Goal: Task Accomplishment & Management: Manage account settings

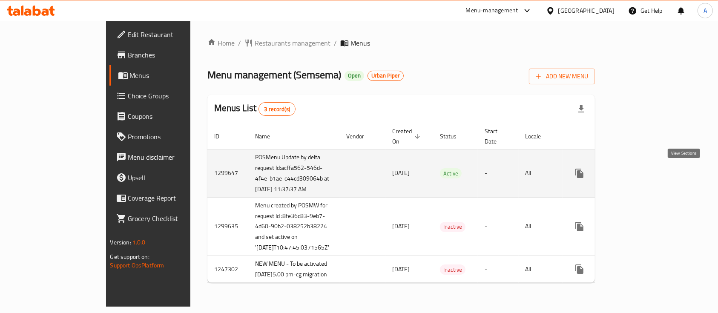
click at [646, 169] on icon "enhanced table" at bounding box center [641, 173] width 10 height 10
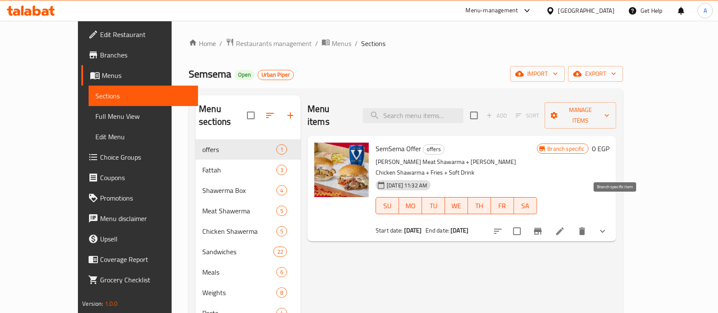
click at [543, 226] on icon "Branch-specific-item" at bounding box center [538, 231] width 10 height 10
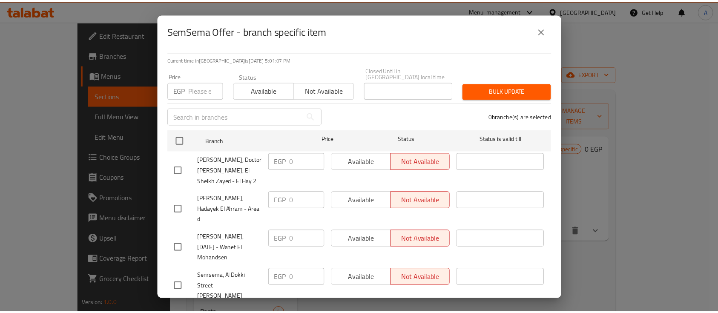
scroll to position [59, 0]
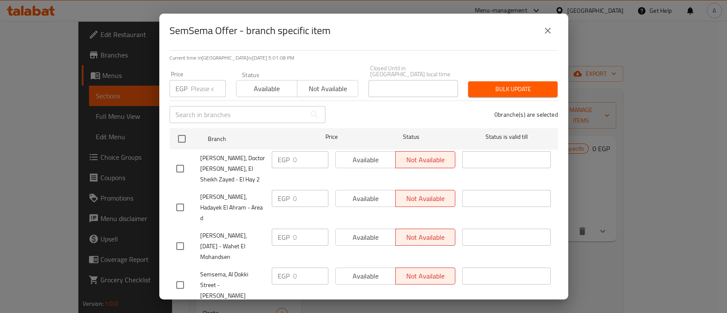
click at [182, 276] on input "checkbox" at bounding box center [180, 285] width 18 height 18
checkbox input "true"
click at [271, 88] on span "Available" at bounding box center [267, 89] width 54 height 12
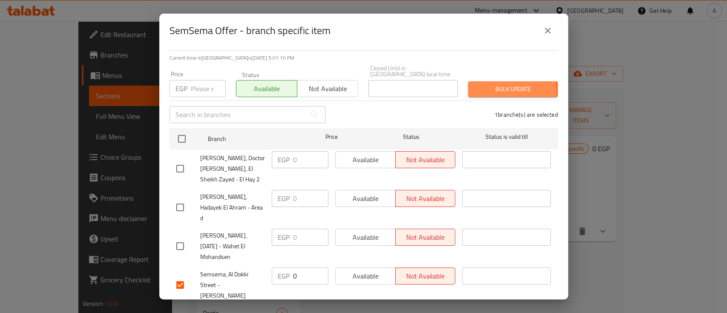
click at [475, 86] on span "Bulk update" at bounding box center [513, 89] width 76 height 11
click at [547, 33] on icon "close" at bounding box center [548, 31] width 10 height 10
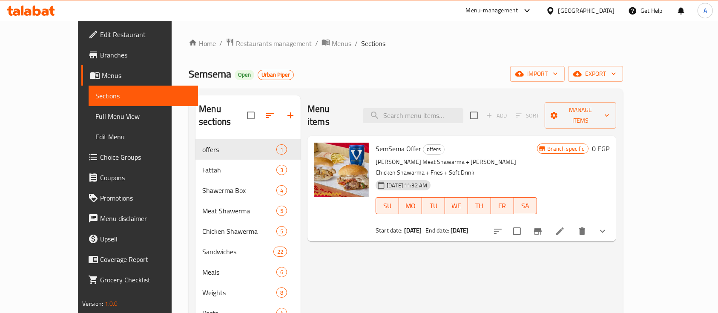
click at [100, 58] on span "Branches" at bounding box center [145, 55] width 91 height 10
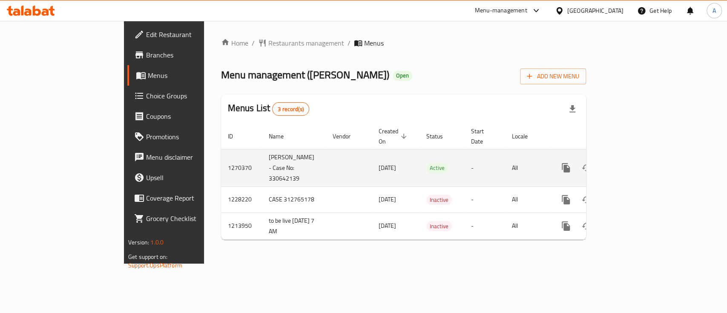
click at [638, 158] on link "enhanced table" at bounding box center [627, 168] width 20 height 20
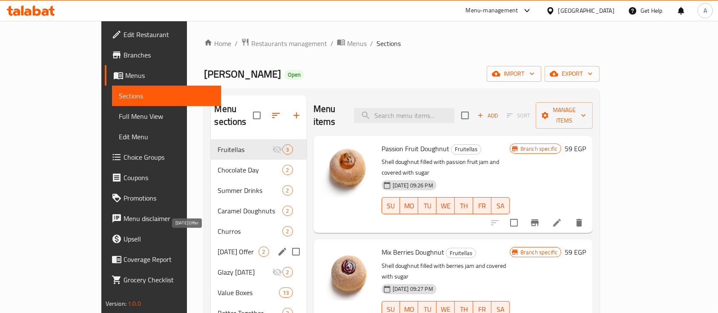
click at [218, 247] on span "[DATE] Offer" at bounding box center [238, 252] width 40 height 10
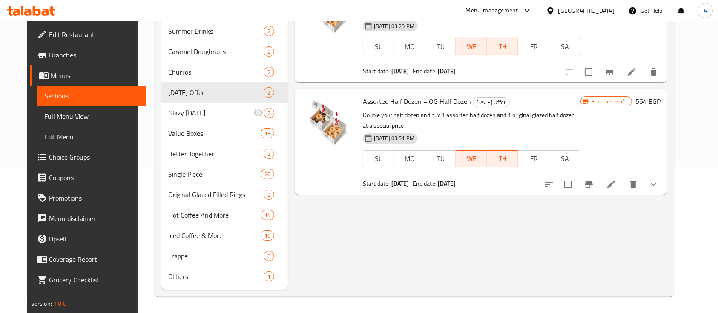
scroll to position [147, 0]
click at [659, 184] on icon "show more" at bounding box center [654, 184] width 10 height 10
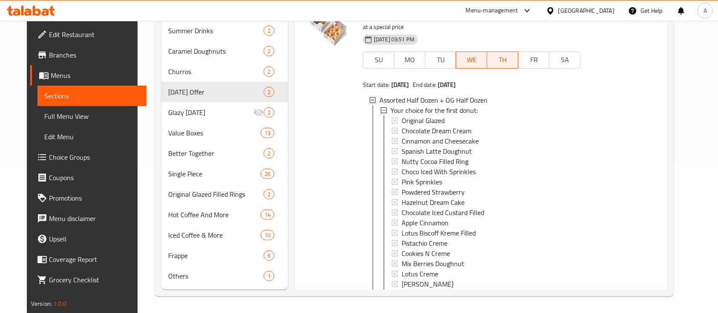
scroll to position [57, 0]
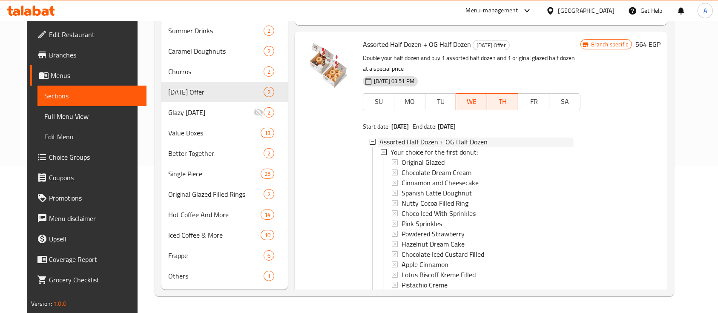
click at [370, 142] on icon at bounding box center [373, 142] width 6 height 6
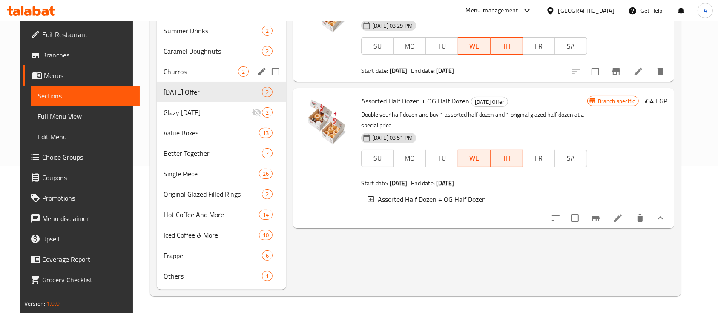
scroll to position [0, 0]
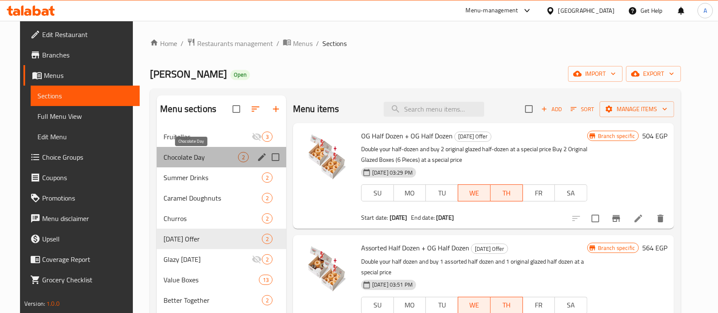
click at [178, 155] on span "Chocolate Day" at bounding box center [201, 157] width 75 height 10
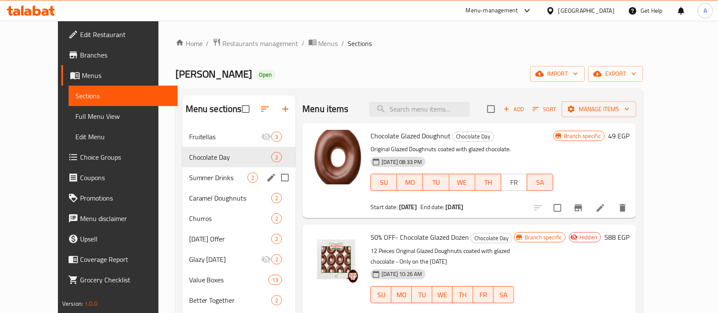
click at [209, 172] on div "Summer Drinks 2" at bounding box center [239, 177] width 114 height 20
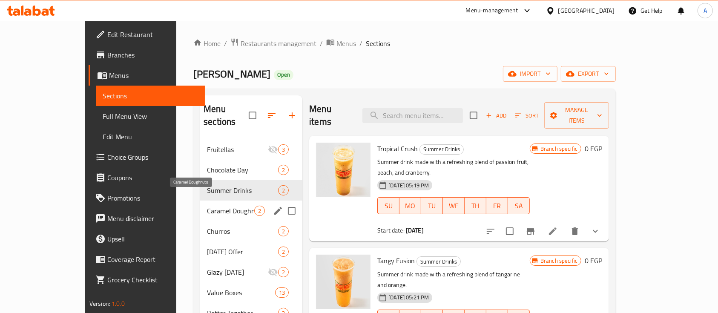
click at [211, 206] on span "Caramel Doughnuts" at bounding box center [230, 211] width 47 height 10
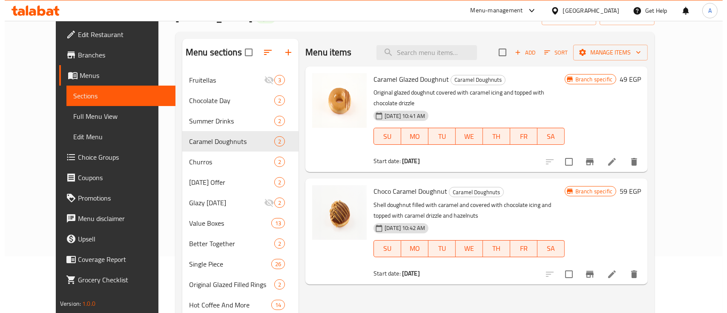
scroll to position [113, 0]
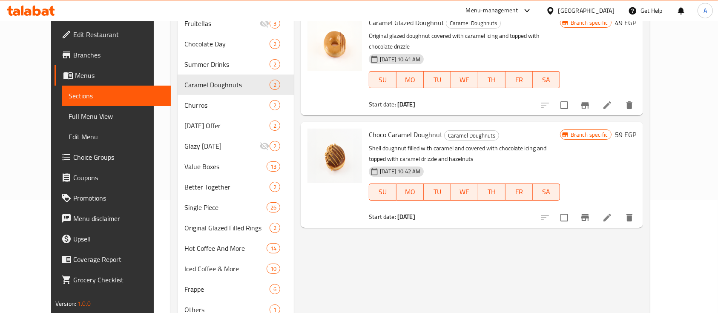
click at [589, 214] on icon "Branch-specific-item" at bounding box center [586, 217] width 8 height 7
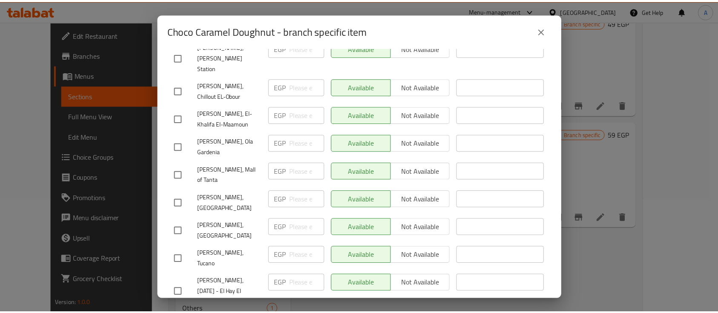
scroll to position [924, 0]
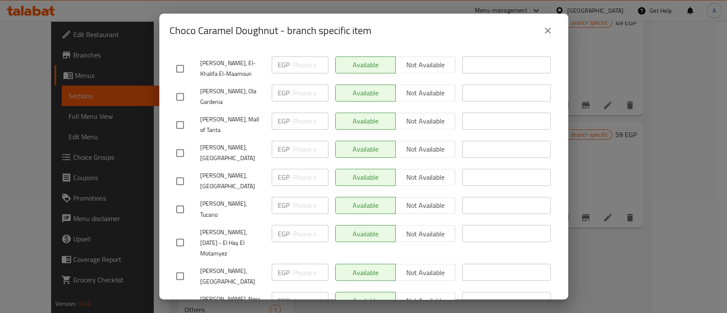
click at [549, 31] on icon "close" at bounding box center [548, 31] width 10 height 10
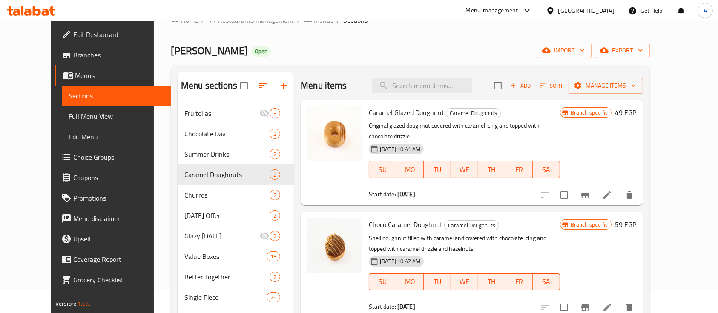
scroll to position [0, 0]
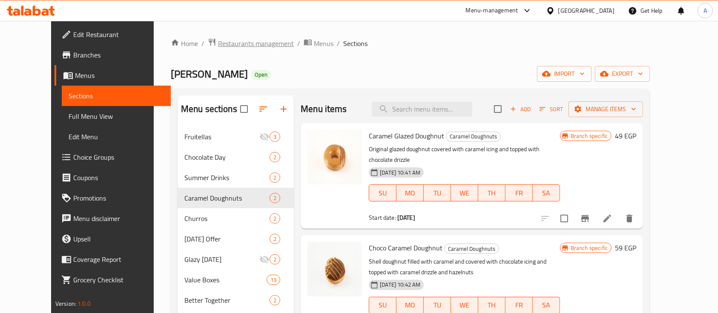
click at [218, 46] on span "Restaurants management" at bounding box center [256, 43] width 76 height 10
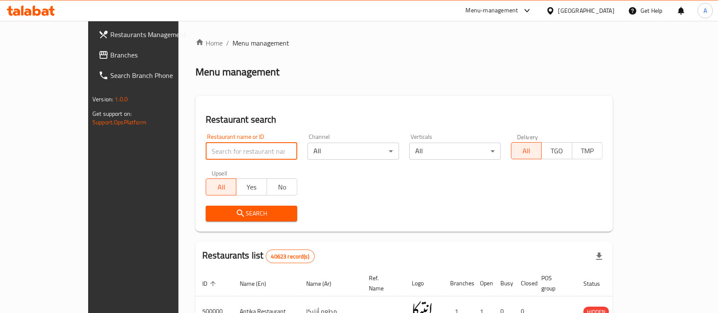
click at [253, 150] on input "search" at bounding box center [252, 151] width 92 height 17
paste input "502320"
type input "502320"
click button "Search" at bounding box center [252, 214] width 92 height 16
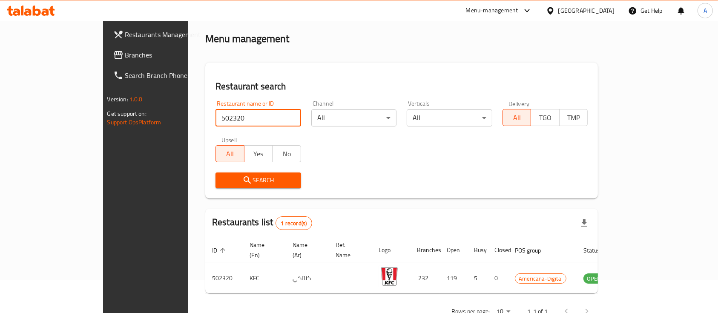
scroll to position [50, 0]
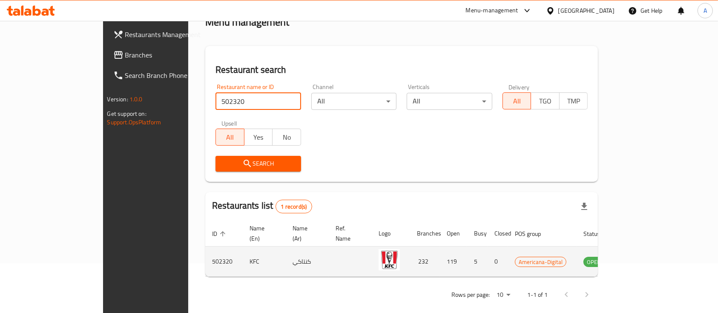
click at [638, 259] on icon "enhanced table" at bounding box center [633, 262] width 9 height 7
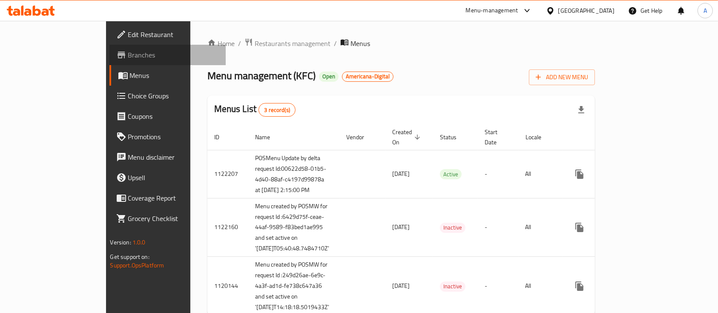
click at [110, 62] on link "Branches" at bounding box center [168, 55] width 117 height 20
